Goal: Task Accomplishment & Management: Manage account settings

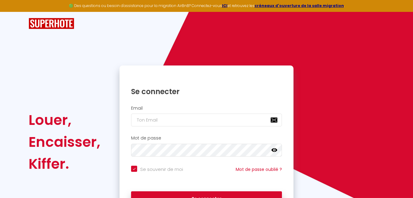
checkbox input "true"
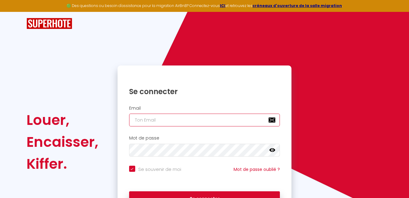
click at [210, 117] on input "email" at bounding box center [204, 120] width 151 height 13
type input "[PERSON_NAME][EMAIL_ADDRESS][DOMAIN_NAME]"
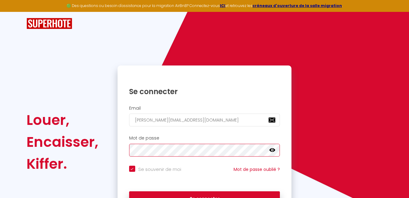
click at [129, 191] on button "Se connecter" at bounding box center [204, 198] width 151 height 15
checkbox input "true"
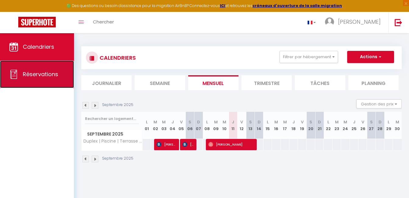
click at [39, 72] on span "Réservations" at bounding box center [40, 74] width 35 height 8
select select "not_cancelled"
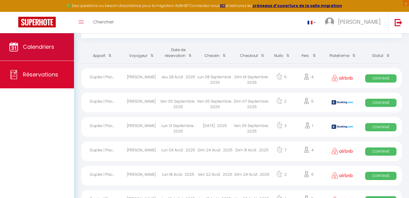
scroll to position [30, 0]
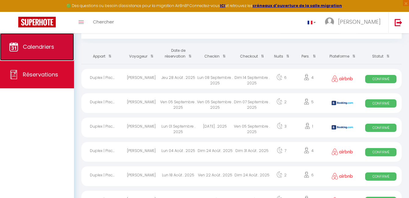
click at [29, 45] on span "Calendriers" at bounding box center [38, 47] width 31 height 8
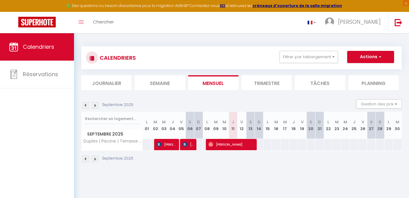
click at [267, 83] on li "Trimestre" at bounding box center [266, 82] width 50 height 15
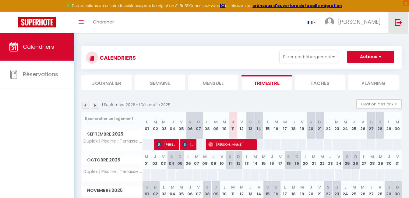
click at [397, 23] on img at bounding box center [398, 23] width 8 height 8
